Goal: Transaction & Acquisition: Purchase product/service

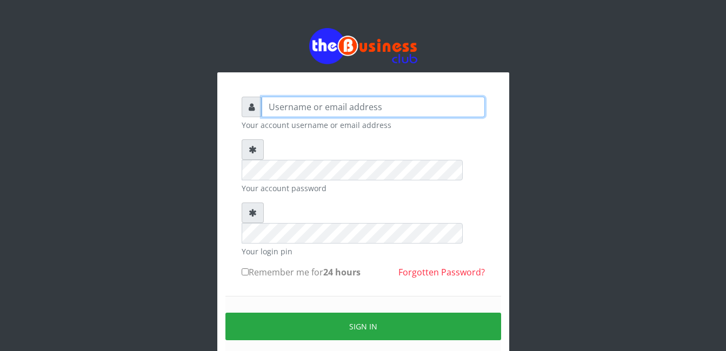
type input "gloworld1"
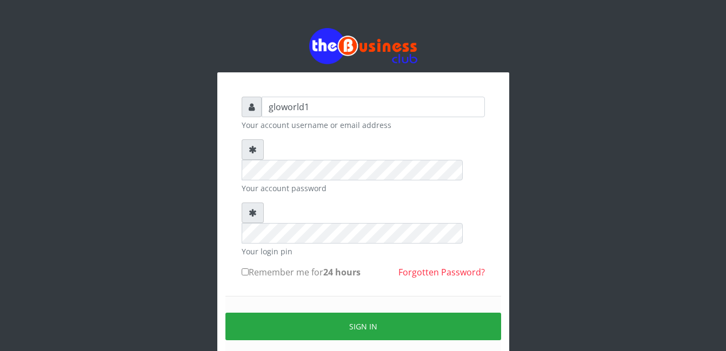
click at [244, 269] on input "Remember me for 24 hours" at bounding box center [245, 272] width 7 height 7
checkbox input "true"
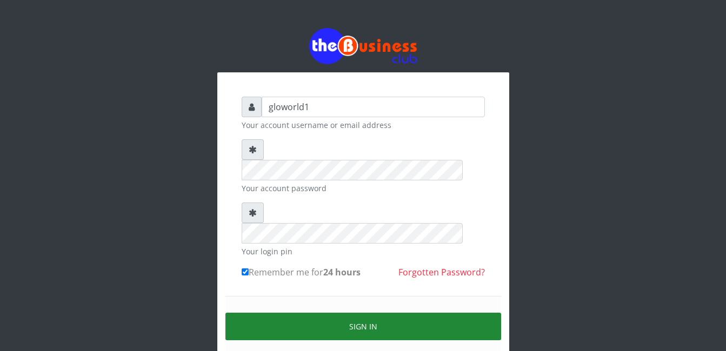
click at [359, 313] on button "Sign in" at bounding box center [363, 327] width 276 height 28
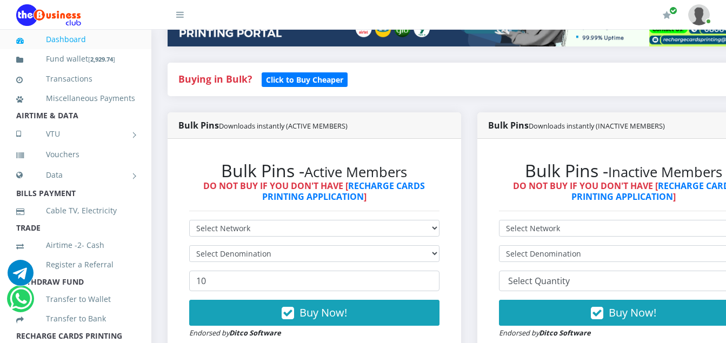
scroll to position [216, 0]
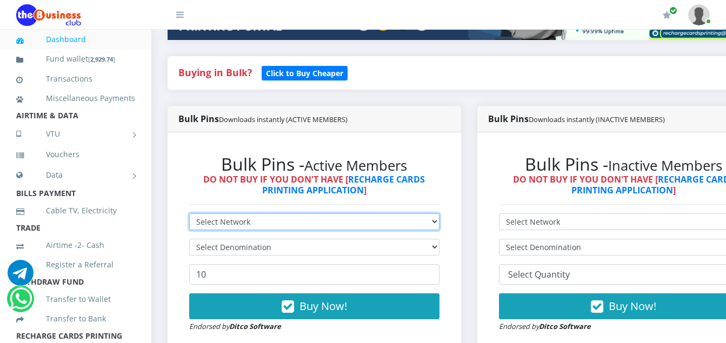
click at [254, 224] on select "Select Network MTN Globacom 9Mobile Airtel" at bounding box center [314, 222] width 250 height 17
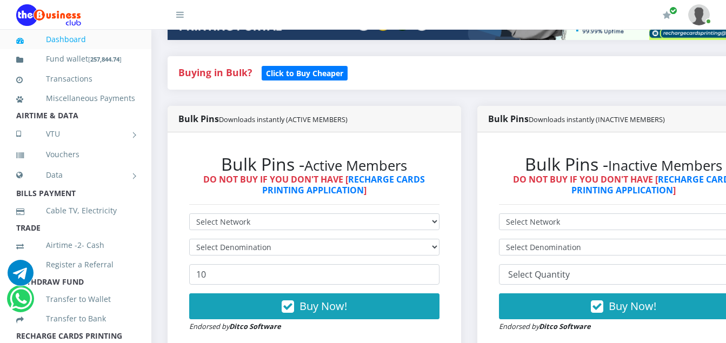
drag, startPoint x: 495, startPoint y: 325, endPoint x: 496, endPoint y: 316, distance: 9.2
click at [496, 316] on div "Bulk Pins - Inactive Members DO NOT BUY IF YOU DON'T HAVE [ RECHARGE CARDS PRIN…" at bounding box center [624, 243] width 294 height 222
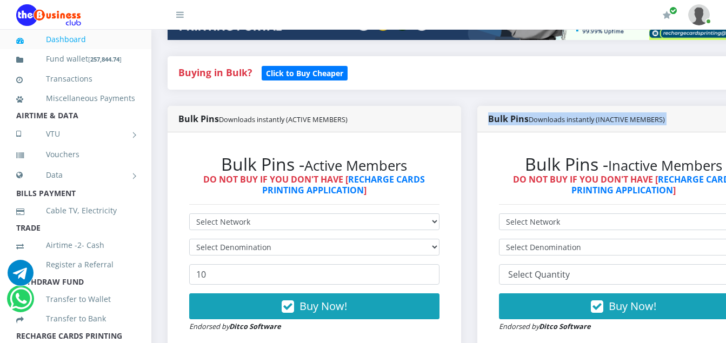
drag, startPoint x: 496, startPoint y: 316, endPoint x: 445, endPoint y: 332, distance: 52.7
click at [445, 332] on div "Buying in Bulk?   Click to Buy Cheaper Bulk Pins Downloads instantly (ACTIVE ME…" at bounding box center [468, 213] width 619 height 314
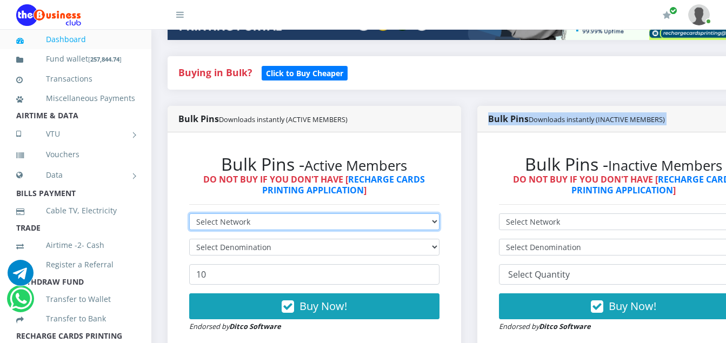
click at [255, 225] on select "Select Network MTN Globacom 9Mobile Airtel" at bounding box center [314, 222] width 250 height 17
select select "MTN"
click at [189, 216] on select "Select Network MTN Globacom 9Mobile Airtel" at bounding box center [314, 222] width 250 height 17
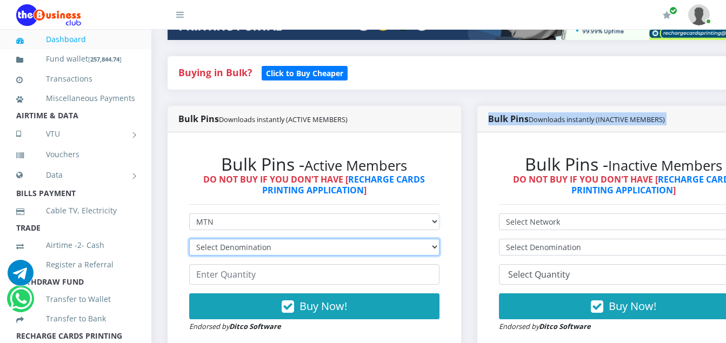
click at [274, 247] on select "Select Denomination MTN NGN100 - ₦96.94 MTN NGN200 - ₦193.88 MTN NGN400 - ₦387.…" at bounding box center [314, 247] width 250 height 17
select select "96.94-100"
click at [189, 241] on select "Select Denomination MTN NGN100 - ₦96.94 MTN NGN200 - ₦193.88 MTN NGN400 - ₦387.…" at bounding box center [314, 247] width 250 height 17
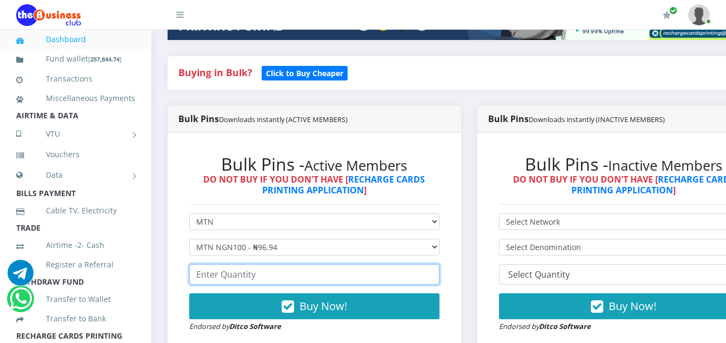
click at [259, 279] on input "number" at bounding box center [314, 274] width 250 height 21
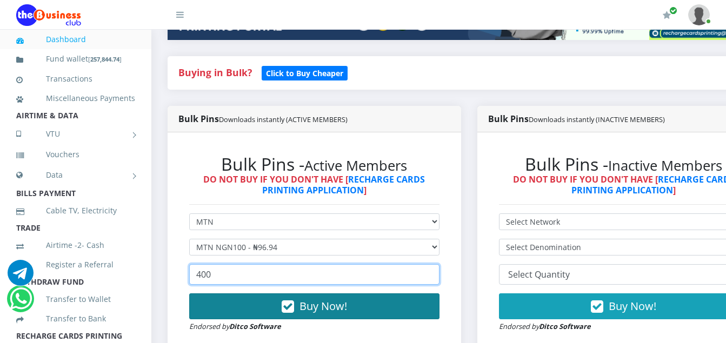
type input "400"
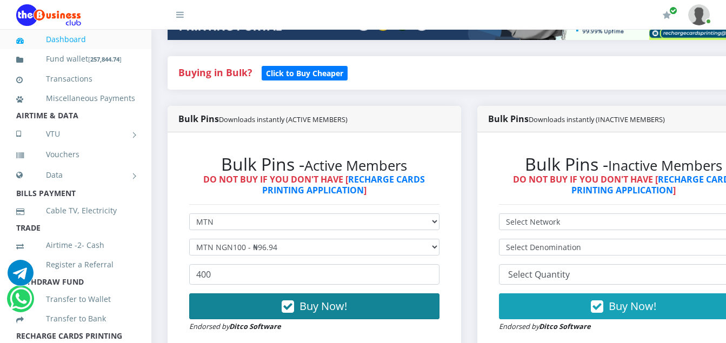
click at [292, 309] on icon "button" at bounding box center [288, 307] width 12 height 11
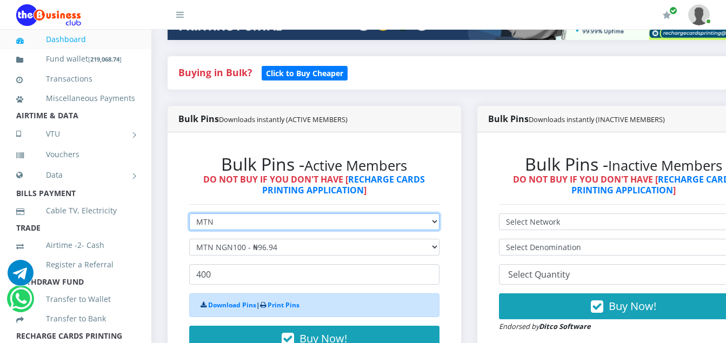
click at [217, 224] on select "Select Network MTN Globacom 9Mobile Airtel" at bounding box center [314, 222] width 250 height 17
select select "Airtel"
click at [189, 216] on select "Select Network MTN Globacom 9Mobile Airtel" at bounding box center [314, 222] width 250 height 17
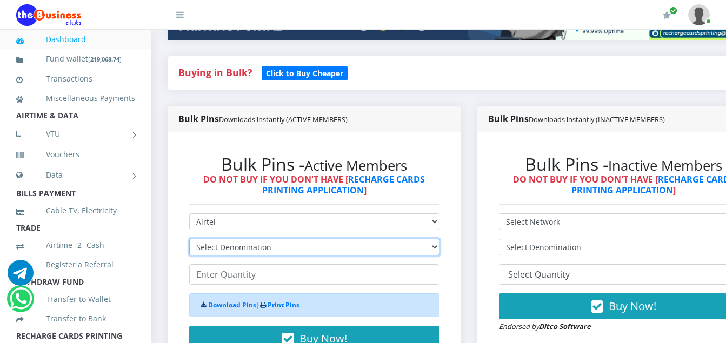
click at [270, 247] on select "Select Denomination Airtel NGN100 - ₦96.36 Airtel NGN200 - ₦192.72 Airtel NGN50…" at bounding box center [314, 247] width 250 height 17
select select "96.36-100"
click at [189, 241] on select "Select Denomination Airtel NGN100 - ₦96.36 Airtel NGN200 - ₦192.72 Airtel NGN50…" at bounding box center [314, 247] width 250 height 17
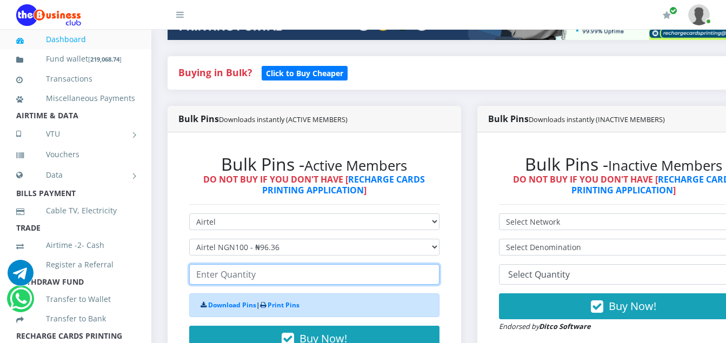
click at [255, 279] on input "number" at bounding box center [314, 274] width 250 height 21
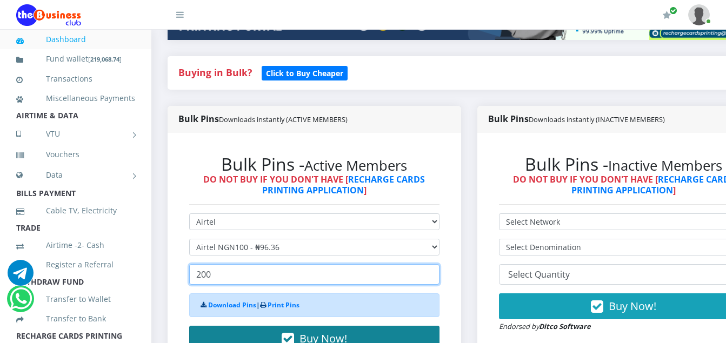
type input "200"
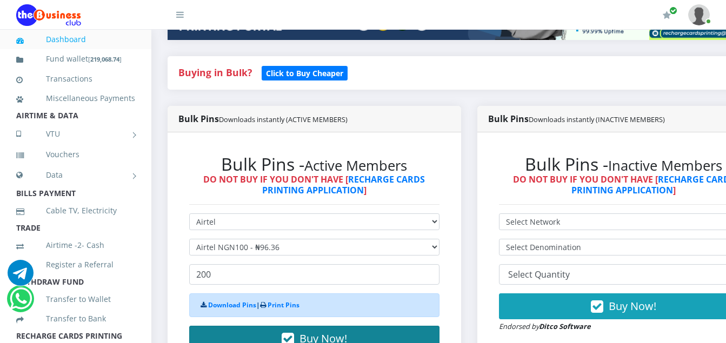
click at [290, 338] on icon "button" at bounding box center [288, 339] width 12 height 11
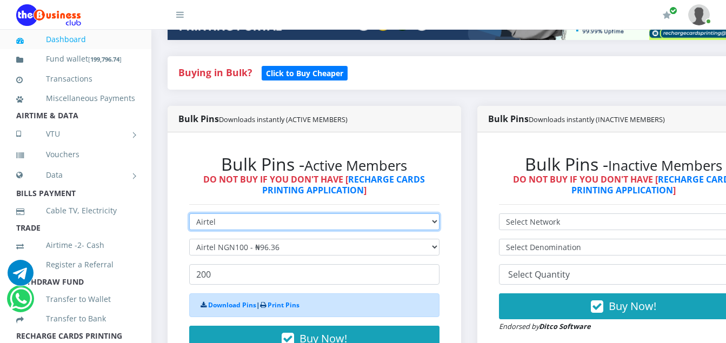
click at [216, 224] on select "Select Network MTN Globacom 9Mobile Airtel" at bounding box center [314, 222] width 250 height 17
select select "MTN"
click at [189, 216] on select "Select Network MTN Globacom 9Mobile Airtel" at bounding box center [314, 222] width 250 height 17
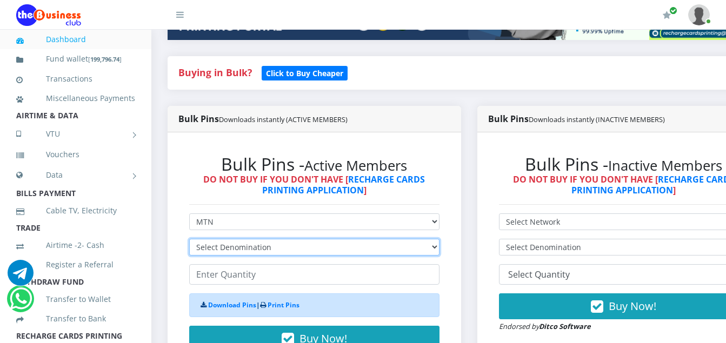
click at [270, 248] on select "Select Denomination MTN NGN100 - ₦96.94 MTN NGN200 - ₦193.88 MTN NGN400 - ₦387.…" at bounding box center [314, 247] width 250 height 17
select select "193.88-200"
click at [189, 241] on select "Select Denomination MTN NGN100 - ₦96.94 MTN NGN200 - ₦193.88 MTN NGN400 - ₦387.…" at bounding box center [314, 247] width 250 height 17
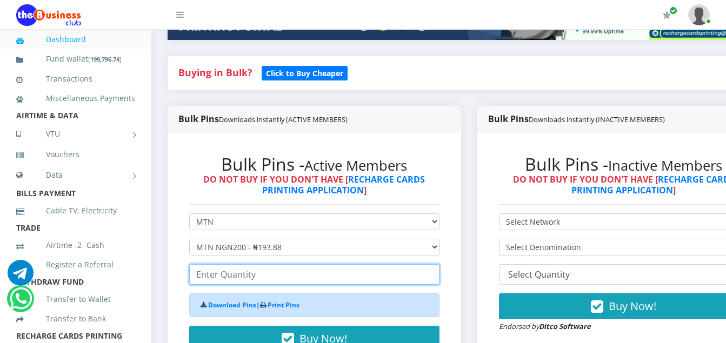
click at [251, 274] on input "number" at bounding box center [314, 274] width 250 height 21
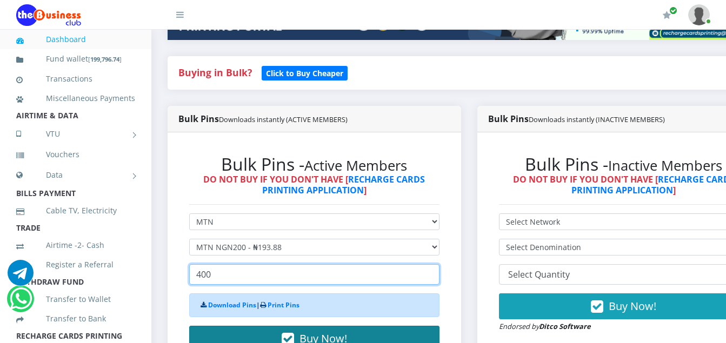
type input "400"
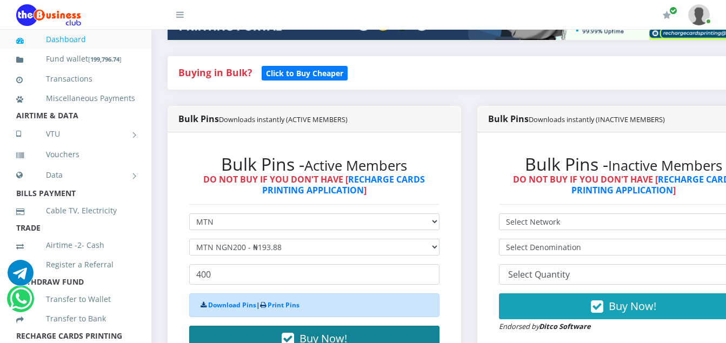
click at [292, 336] on icon "button" at bounding box center [288, 339] width 12 height 11
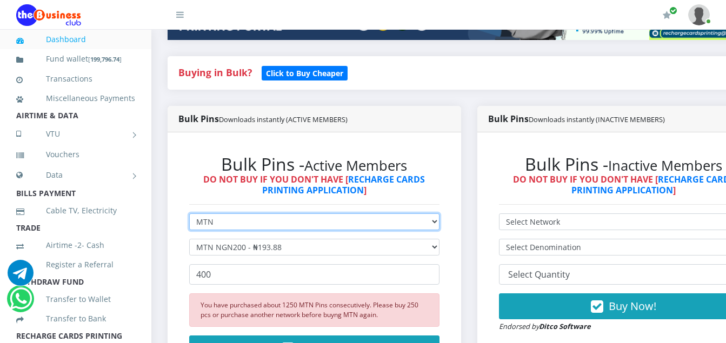
click at [214, 223] on select "Select Network MTN Globacom 9Mobile Airtel" at bounding box center [314, 222] width 250 height 17
select select "Airtel"
click at [189, 216] on select "Select Network MTN Globacom 9Mobile Airtel" at bounding box center [314, 222] width 250 height 17
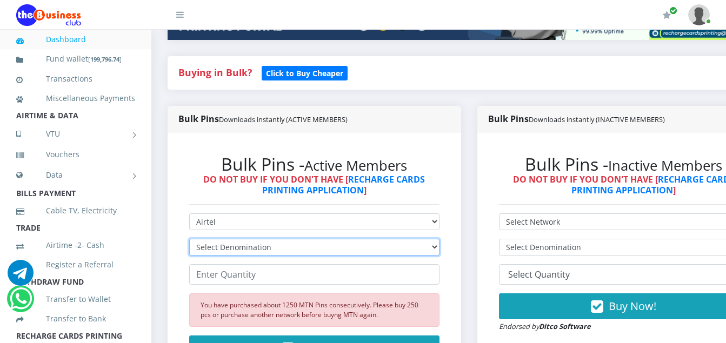
click at [267, 249] on select "Select Denomination Airtel NGN100 - ₦96.36 Airtel NGN200 - ₦192.72 Airtel NGN50…" at bounding box center [314, 247] width 250 height 17
select select "192.72-200"
click at [189, 241] on select "Select Denomination Airtel NGN100 - ₦96.36 Airtel NGN200 - ₦192.72 Airtel NGN50…" at bounding box center [314, 247] width 250 height 17
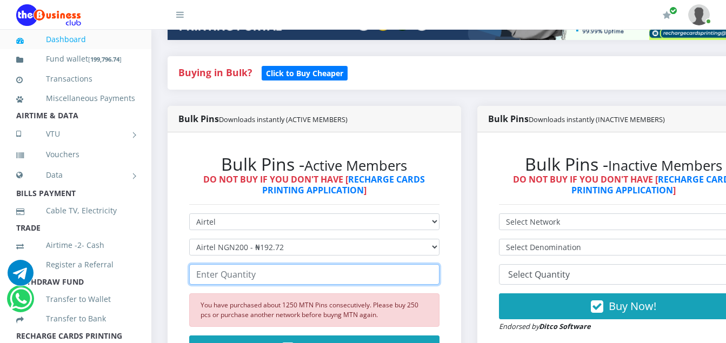
click at [256, 280] on input "number" at bounding box center [314, 274] width 250 height 21
type input "2"
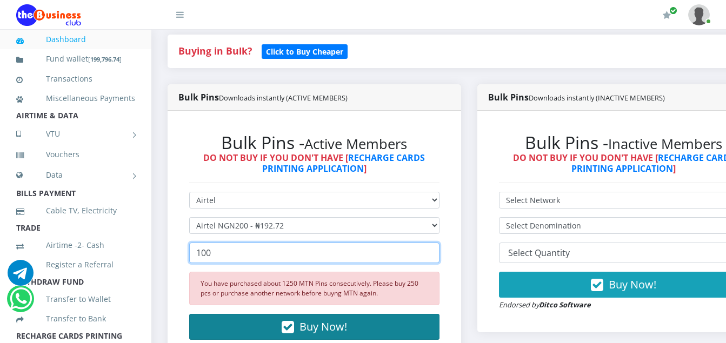
type input "100"
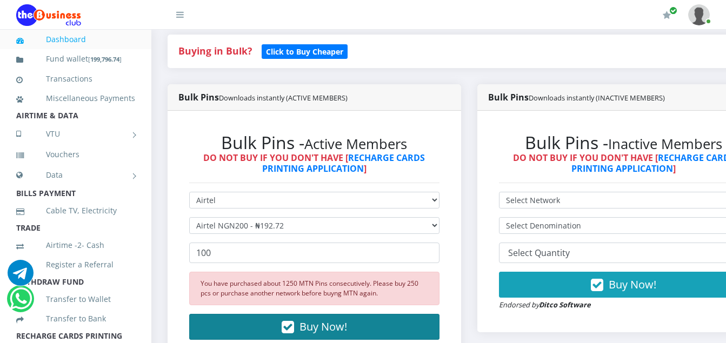
click at [291, 328] on icon "button" at bounding box center [288, 327] width 12 height 11
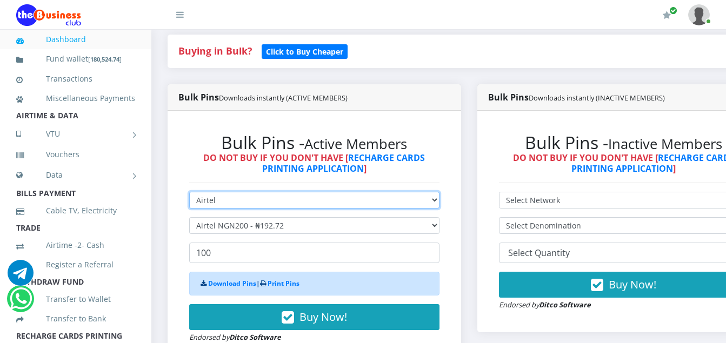
click at [215, 204] on select "Select Network MTN Globacom 9Mobile Airtel" at bounding box center [314, 200] width 250 height 17
click at [189, 194] on select "Select Network MTN Globacom 9Mobile Airtel" at bounding box center [314, 200] width 250 height 17
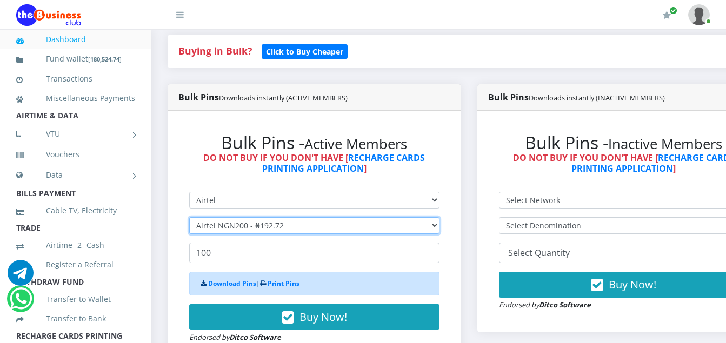
click at [286, 225] on select "Select Denomination Airtel NGN100 - ₦96.36 Airtel NGN200 - ₦192.72 Airtel NGN50…" at bounding box center [314, 225] width 250 height 17
select select "481.8-500"
click at [189, 219] on select "Select Denomination Airtel NGN100 - ₦96.36 Airtel NGN200 - ₦192.72 Airtel NGN50…" at bounding box center [314, 225] width 250 height 17
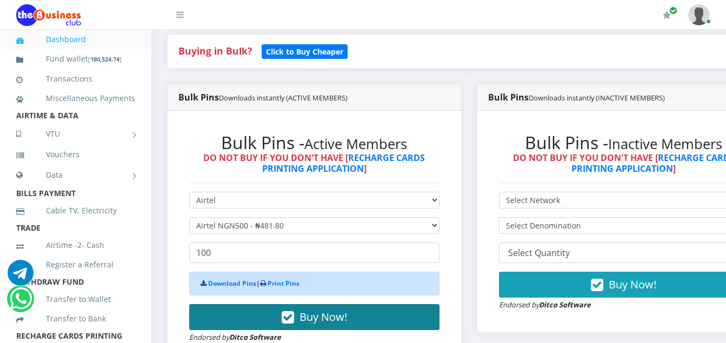
click at [292, 319] on icon "button" at bounding box center [288, 317] width 12 height 11
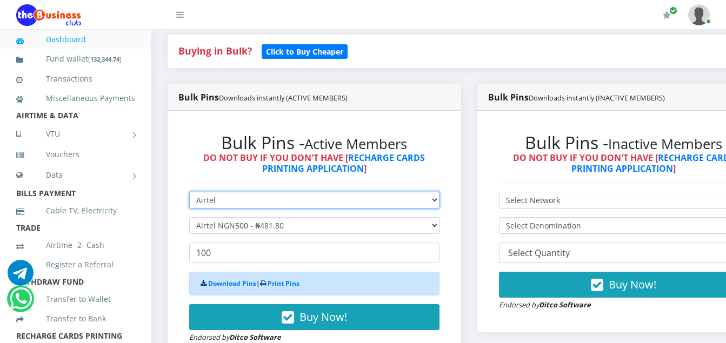
click at [218, 202] on select "Select Network MTN Globacom 9Mobile Airtel" at bounding box center [314, 200] width 250 height 17
select select "MTN"
click at [189, 194] on select "Select Network MTN Globacom 9Mobile Airtel" at bounding box center [314, 200] width 250 height 17
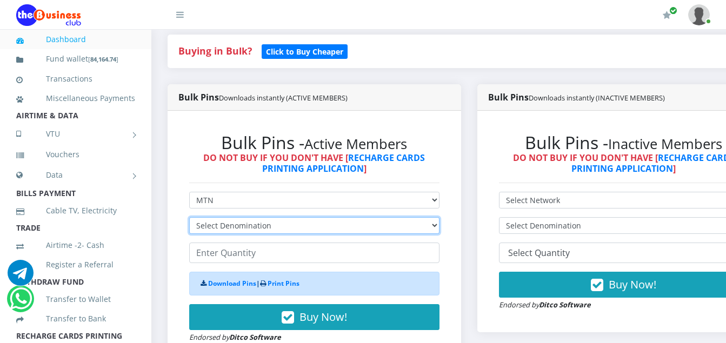
click at [270, 227] on select "Select Denomination MTN NGN100 - ₦96.94 MTN NGN200 - ₦193.88 MTN NGN400 - ₦387.…" at bounding box center [314, 225] width 250 height 17
select select "193.88-200"
click at [189, 219] on select "Select Denomination MTN NGN100 - ₦96.94 MTN NGN200 - ₦193.88 MTN NGN400 - ₦387.…" at bounding box center [314, 225] width 250 height 17
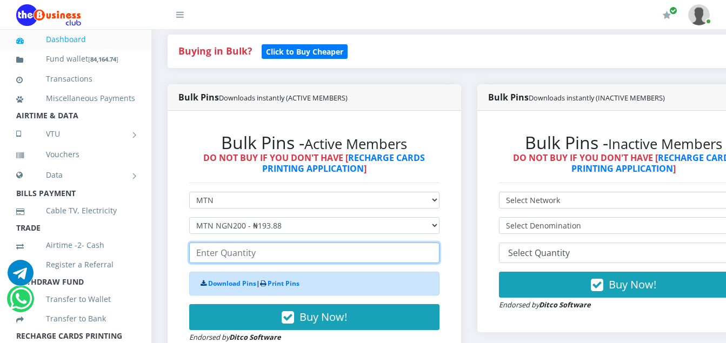
click at [262, 255] on input "number" at bounding box center [314, 253] width 250 height 21
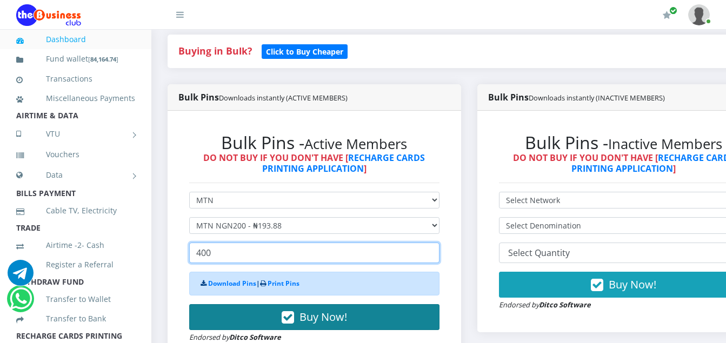
type input "400"
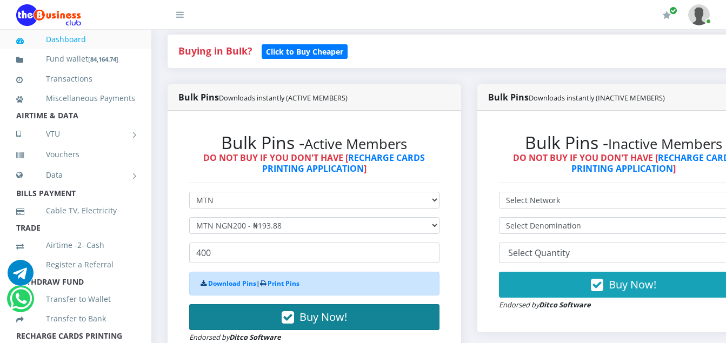
click at [291, 322] on icon "button" at bounding box center [288, 317] width 12 height 11
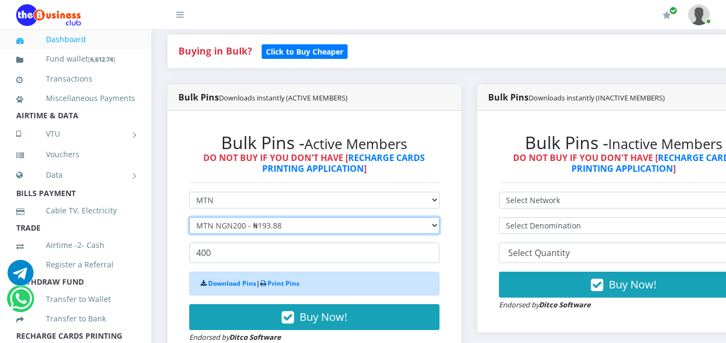
click at [284, 229] on select "Select Denomination MTN NGN100 - ₦96.94 MTN NGN200 - ₦193.88 MTN NGN400 - ₦387.…" at bounding box center [314, 225] width 250 height 17
select select "484.7-500"
click at [189, 219] on select "Select Denomination MTN NGN100 - ₦96.94 MTN NGN200 - ₦193.88 MTN NGN400 - ₦387.…" at bounding box center [314, 225] width 250 height 17
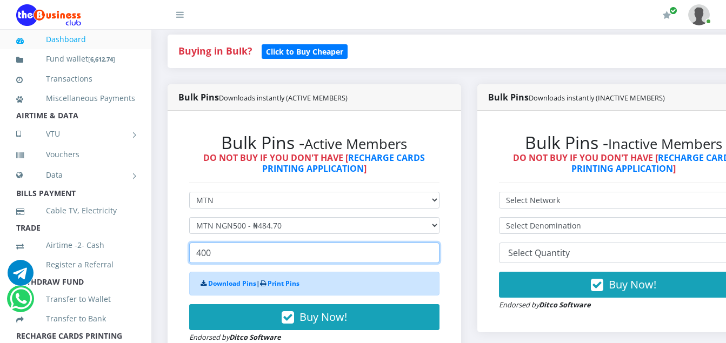
click at [214, 259] on input "400" at bounding box center [314, 253] width 250 height 21
type input "4"
click at [210, 254] on input "100" at bounding box center [314, 253] width 250 height 21
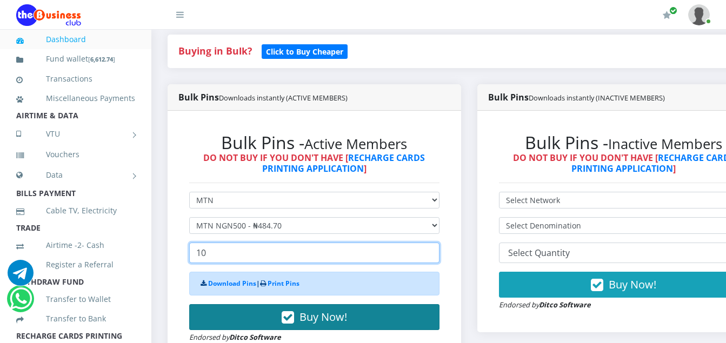
type input "10"
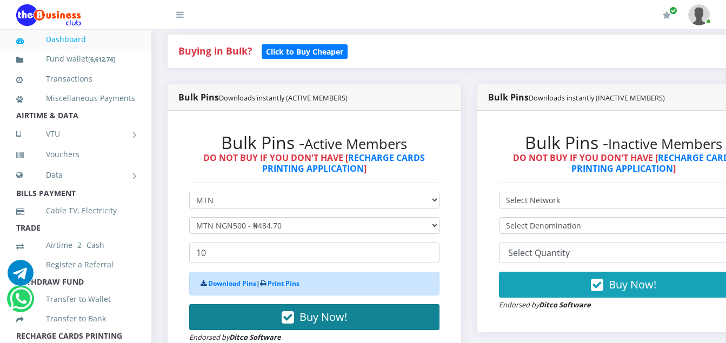
click at [293, 316] on icon "button" at bounding box center [288, 317] width 12 height 11
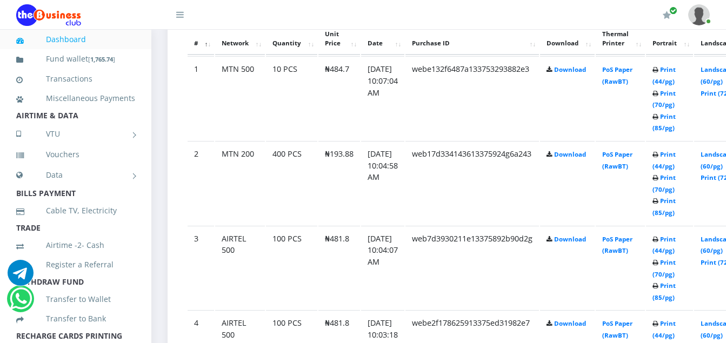
scroll to position [649, 0]
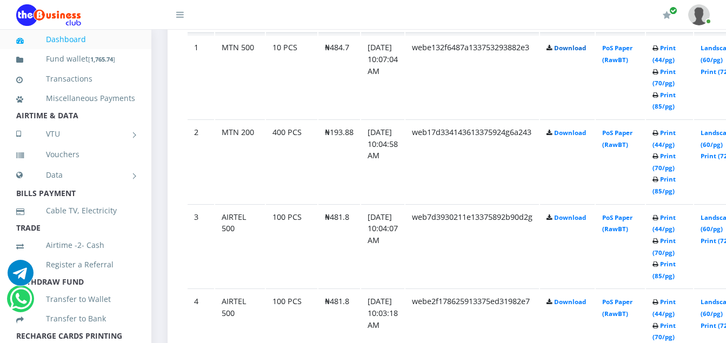
click at [581, 49] on link "Download" at bounding box center [570, 48] width 32 height 8
click at [581, 135] on link "Download" at bounding box center [570, 133] width 32 height 8
click at [580, 222] on link "Download" at bounding box center [570, 218] width 32 height 8
click at [582, 221] on link "Download" at bounding box center [570, 218] width 32 height 8
click at [584, 305] on link "Download" at bounding box center [570, 302] width 32 height 8
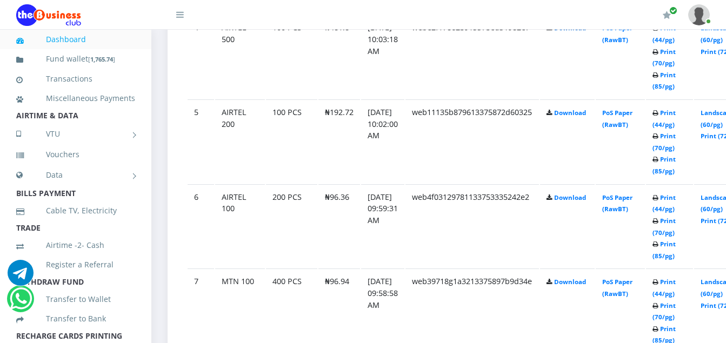
scroll to position [923, 0]
click at [586, 116] on link "Download" at bounding box center [570, 112] width 32 height 8
click at [586, 285] on link "Download" at bounding box center [570, 281] width 32 height 8
click at [582, 284] on link "Download" at bounding box center [570, 281] width 32 height 8
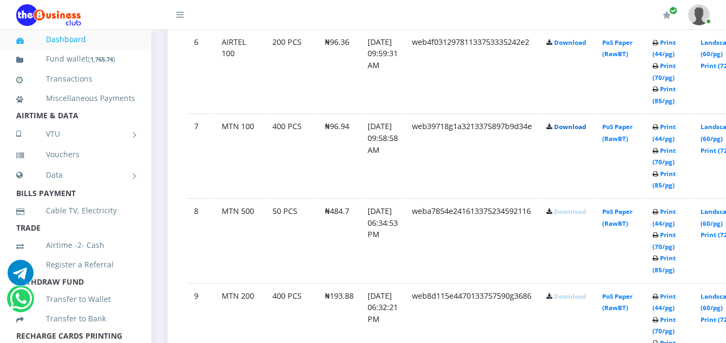
scroll to position [1080, 0]
